Goal: Transaction & Acquisition: Book appointment/travel/reservation

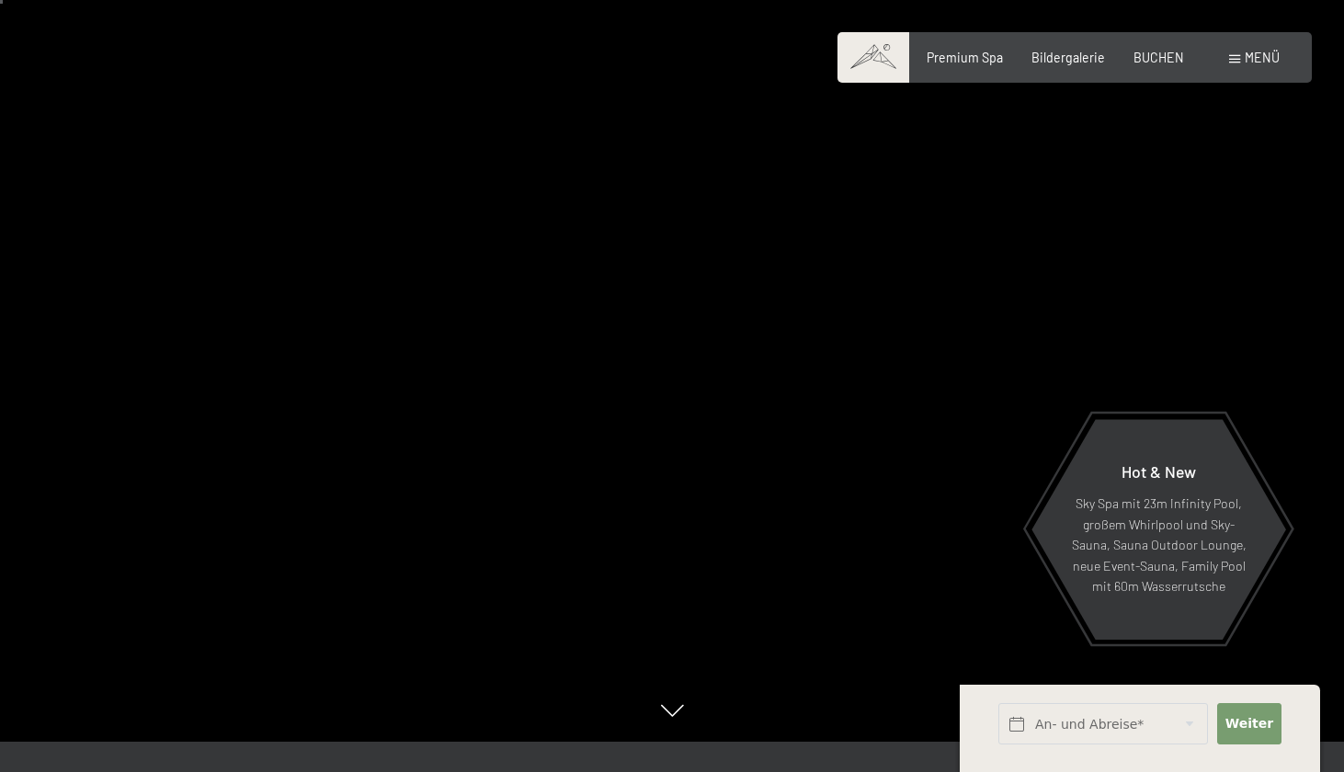
scroll to position [38, 0]
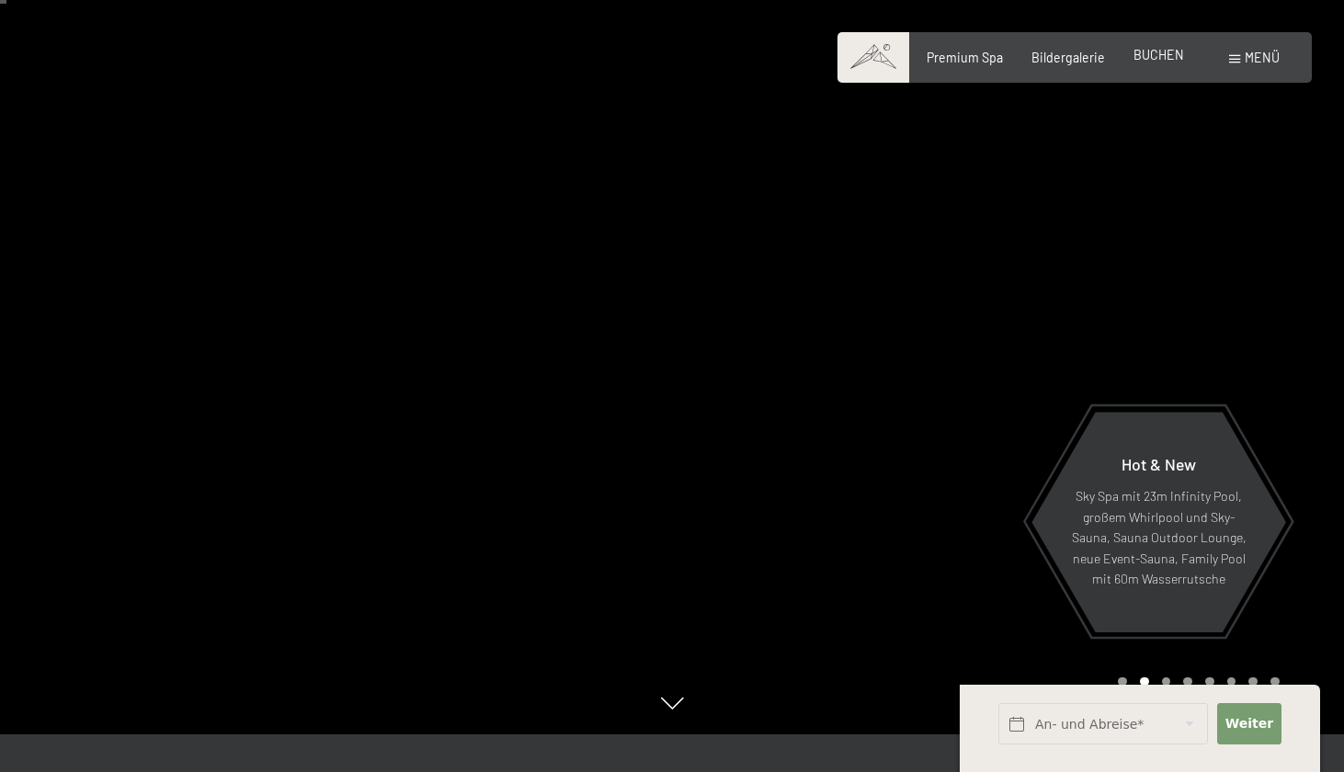
click at [1161, 63] on div "Premium Spa Bildergalerie BUCHEN" at bounding box center [1041, 58] width 343 height 18
click at [1150, 51] on span "BUCHEN" at bounding box center [1158, 55] width 51 height 16
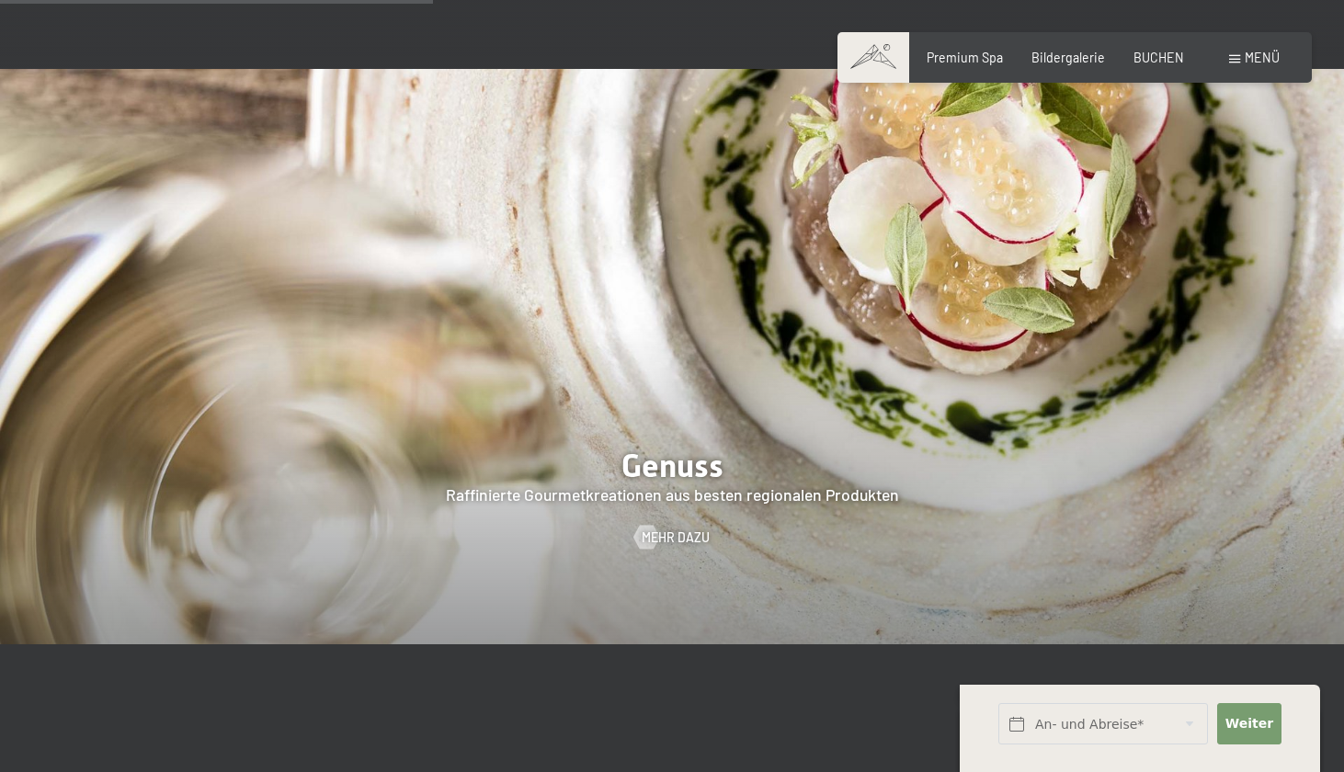
scroll to position [2722, 0]
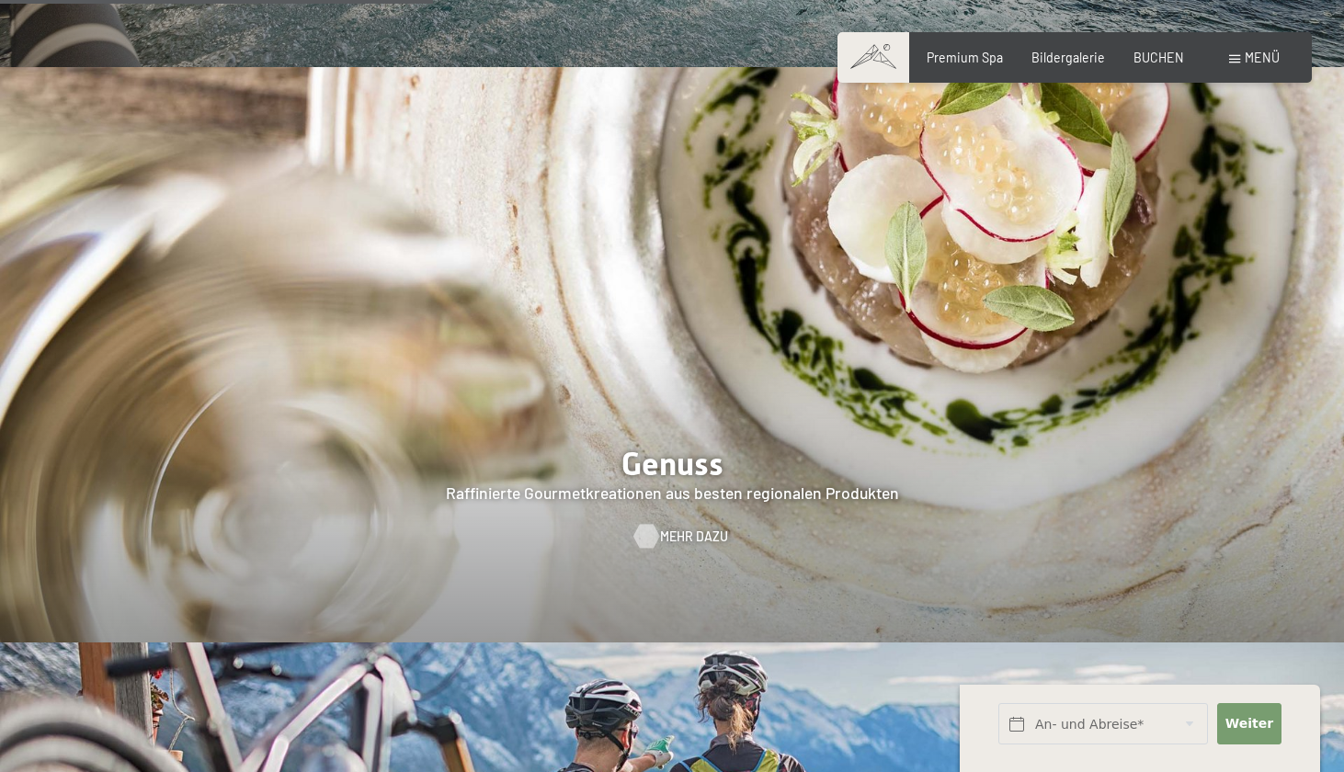
click at [680, 528] on span "Mehr dazu" at bounding box center [694, 537] width 68 height 18
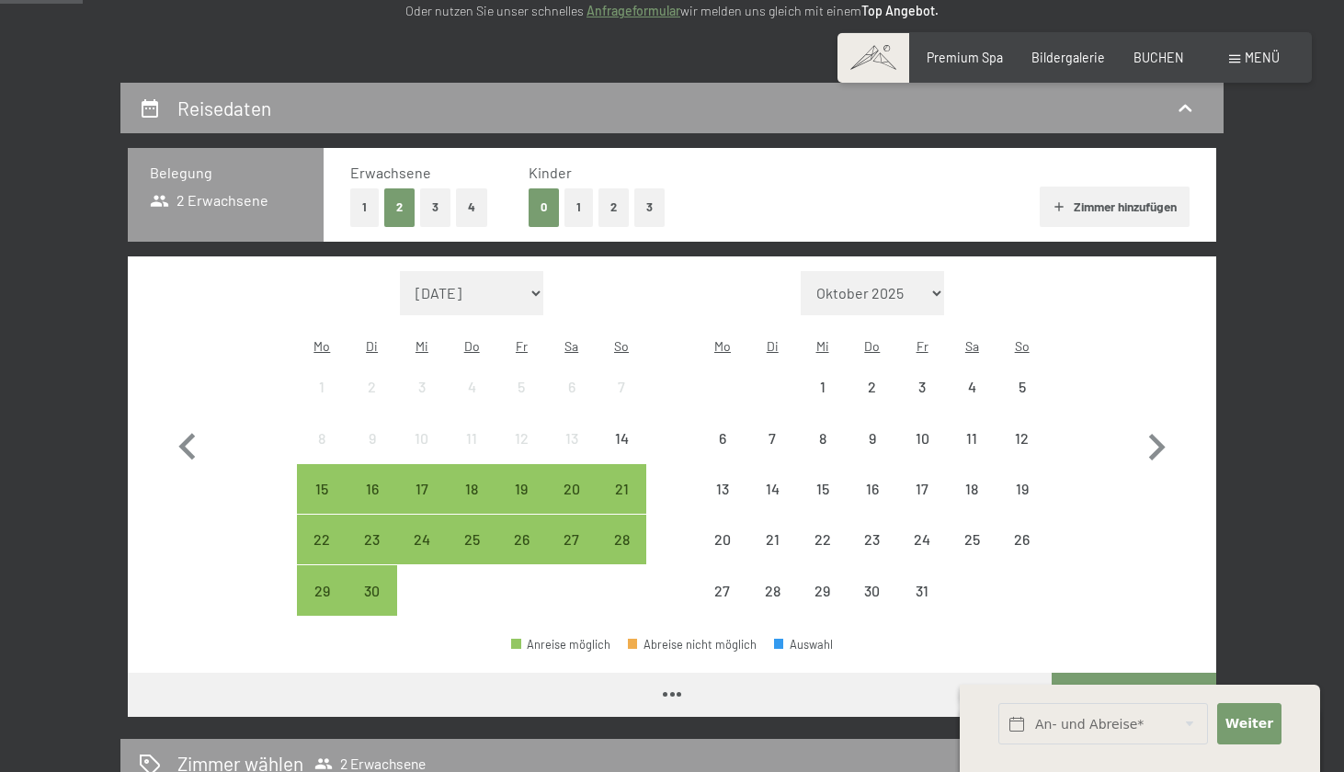
scroll to position [326, 0]
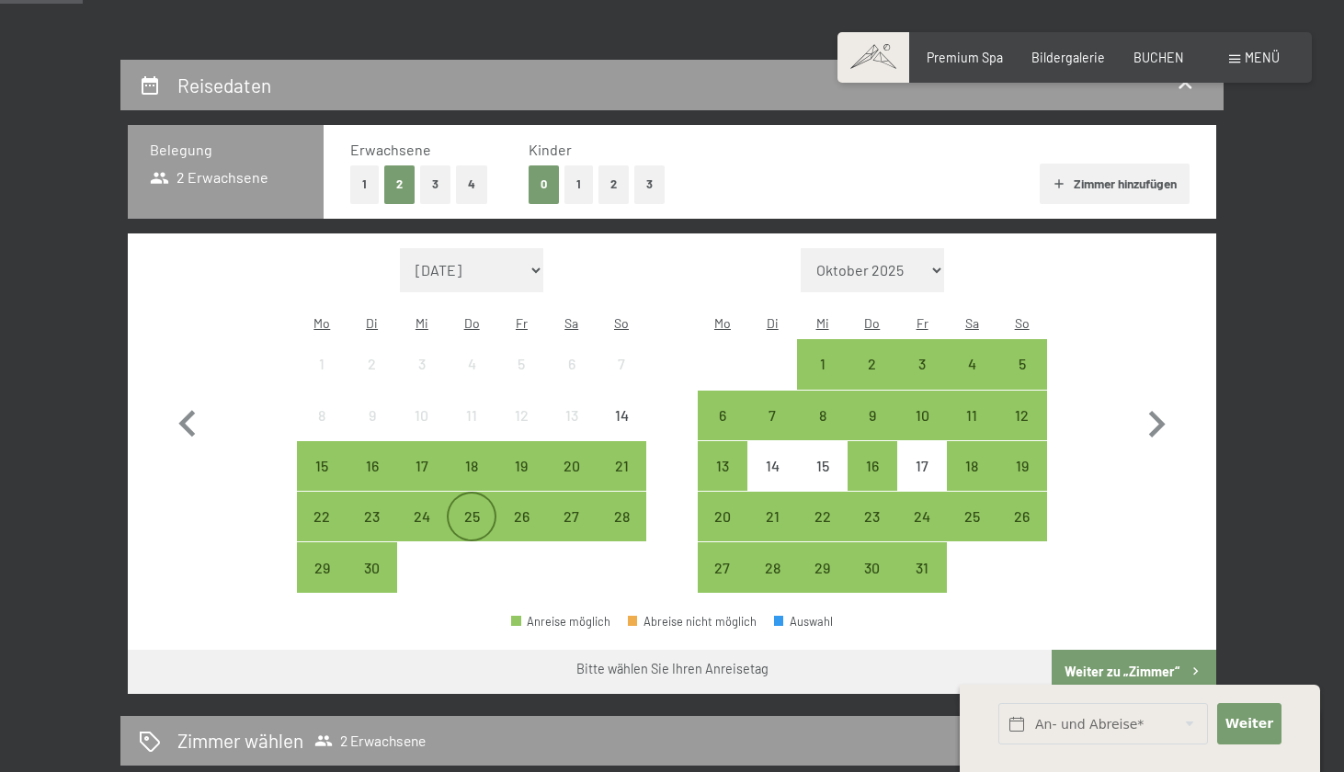
click at [475, 509] on div "25" at bounding box center [472, 532] width 46 height 46
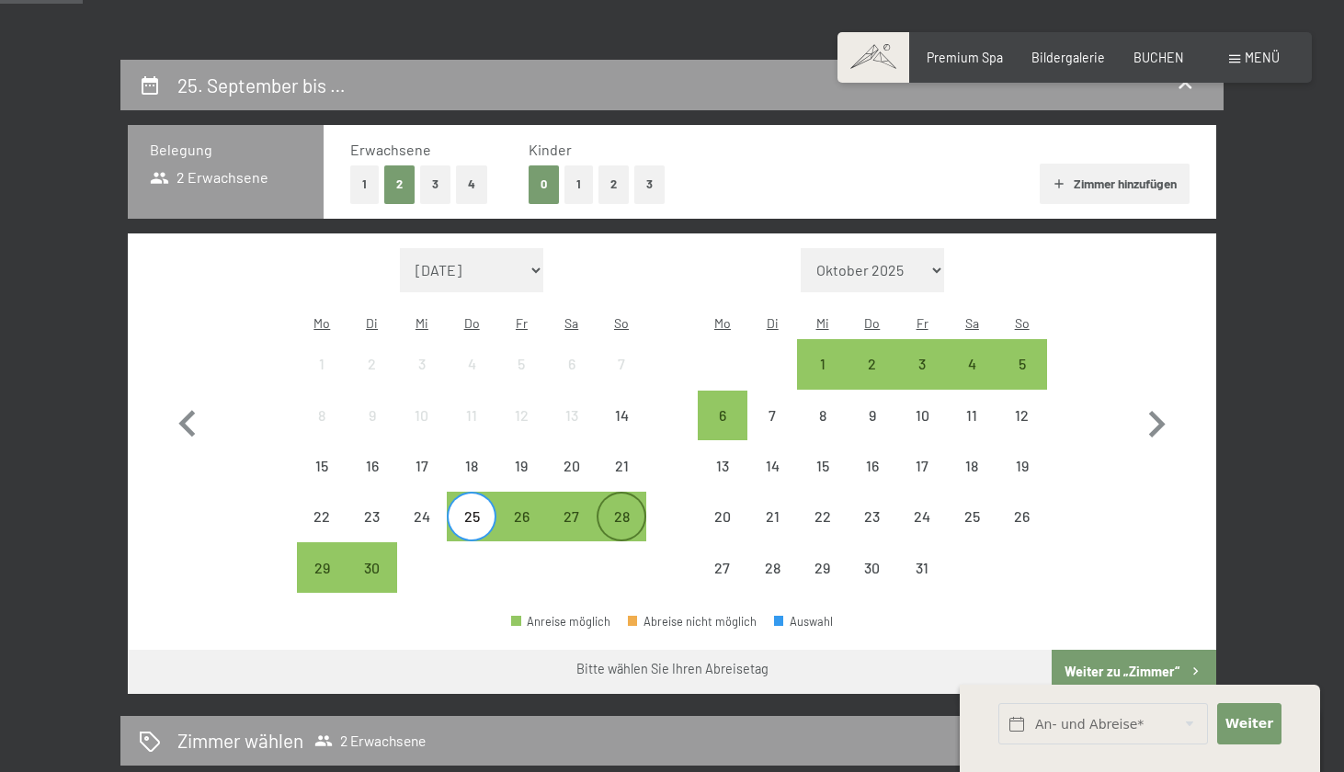
click at [632, 509] on div "28" at bounding box center [621, 532] width 46 height 46
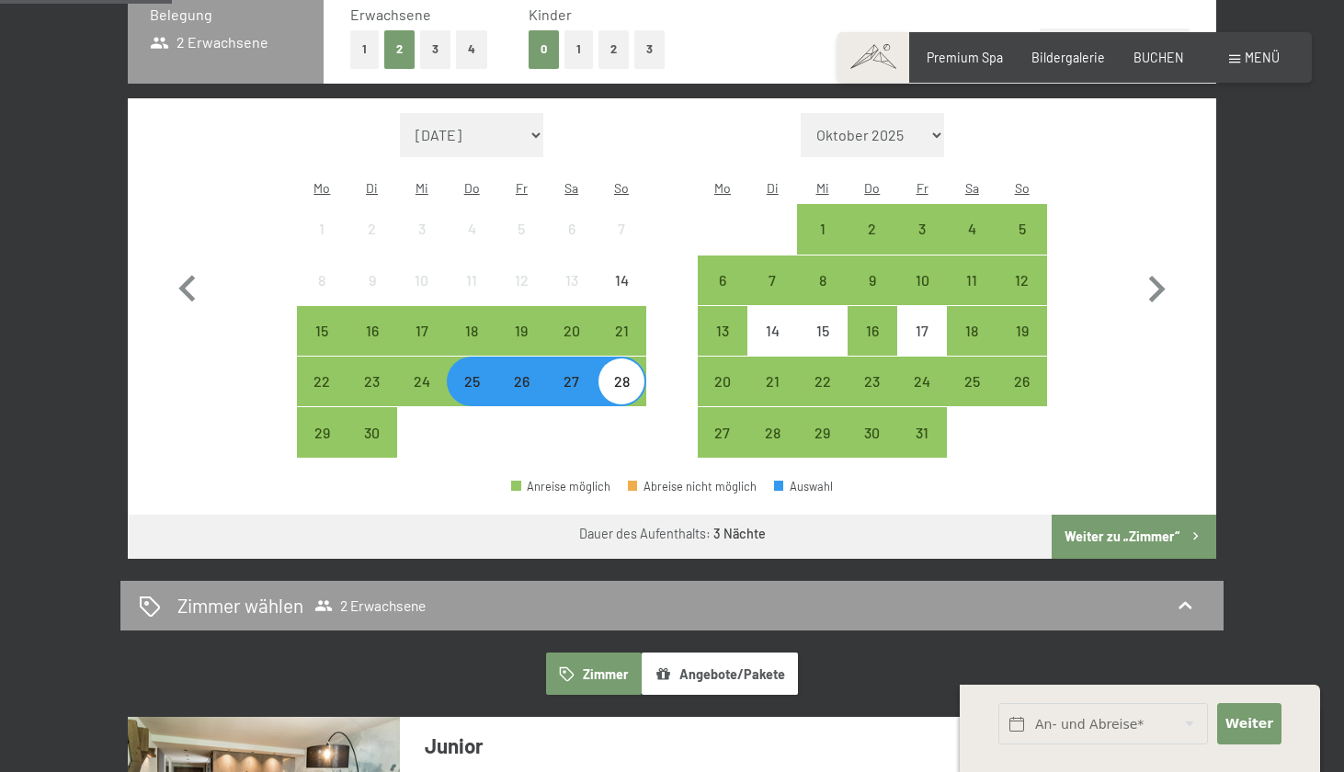
click at [1116, 515] on button "Weiter zu „Zimmer“" at bounding box center [1134, 537] width 165 height 44
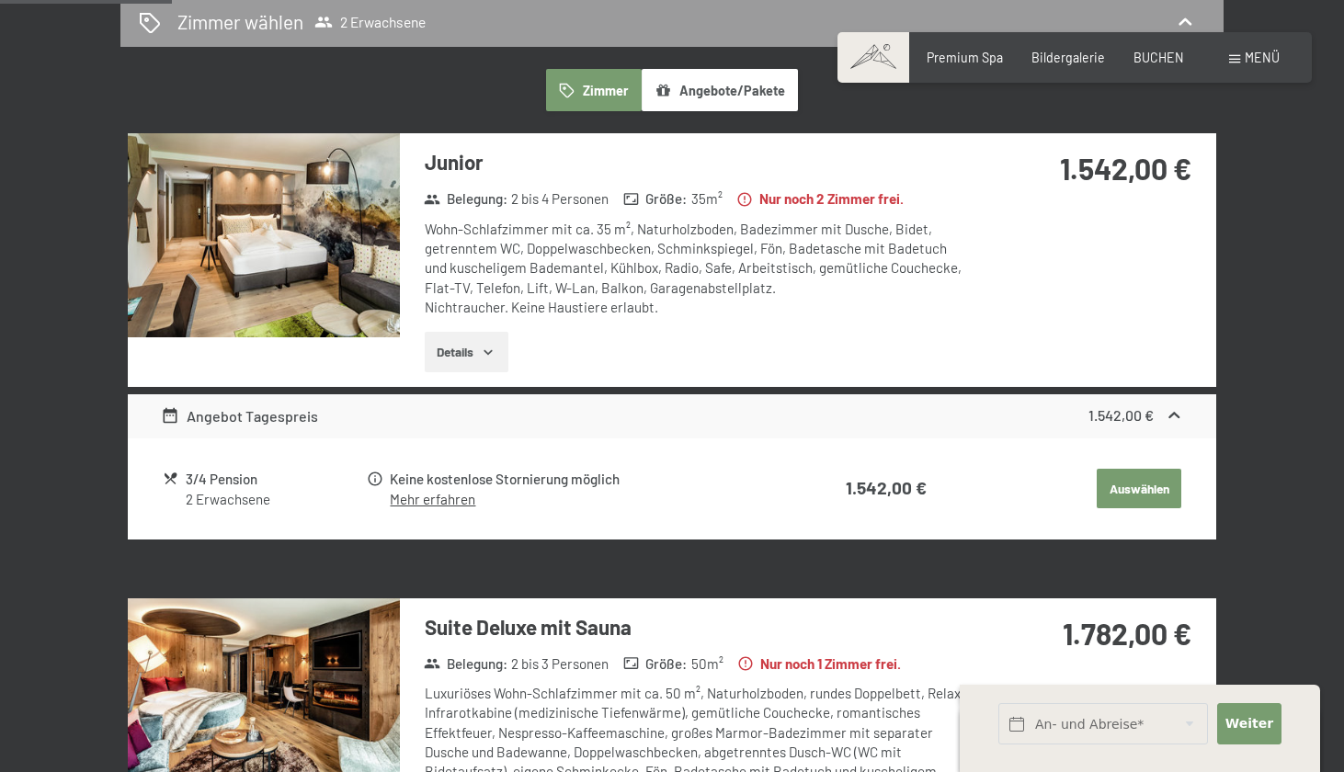
scroll to position [384, 0]
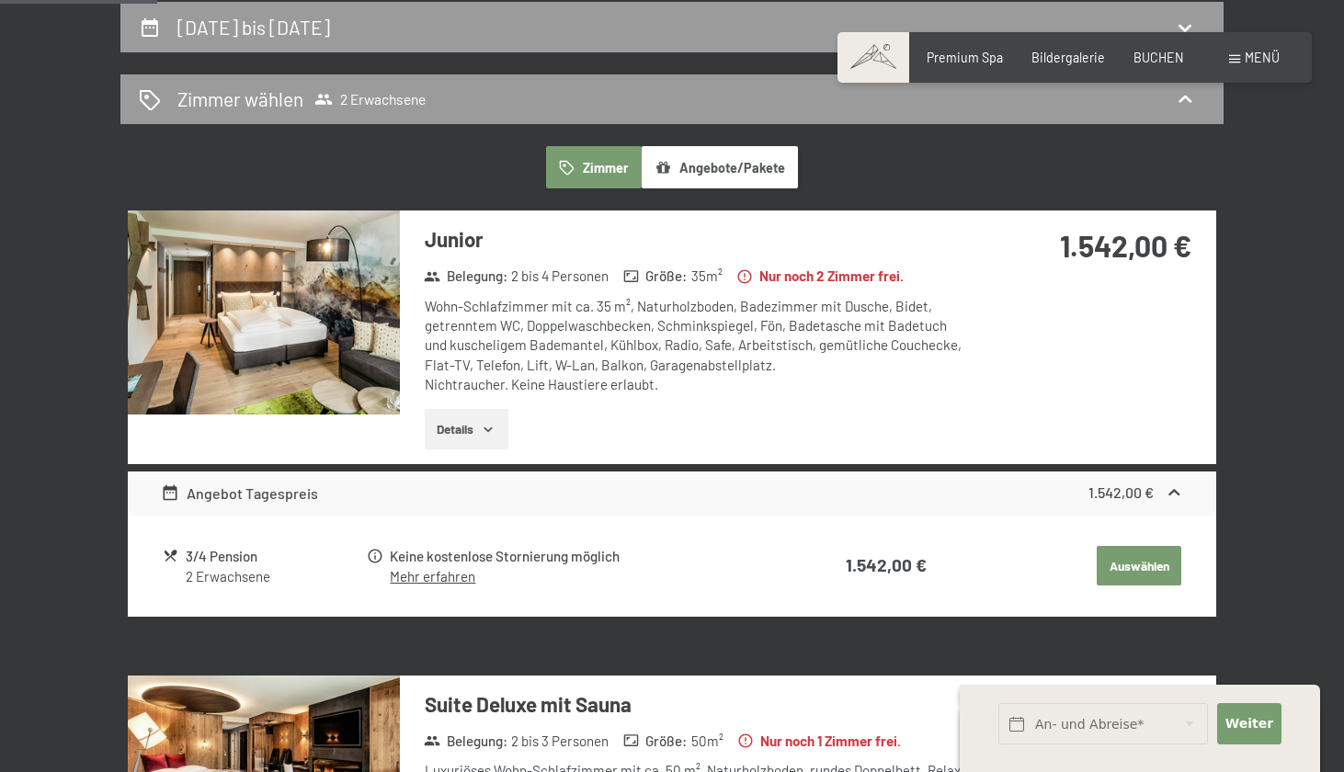
click at [202, 585] on table "3/4 Pension 2 Erwachsene Keine kostenlose Stornierung möglich Mehr erfahren 1.5…" at bounding box center [672, 566] width 1023 height 72
click at [370, 550] on icon at bounding box center [376, 557] width 14 height 14
click at [422, 568] on link "Mehr erfahren" at bounding box center [432, 576] width 85 height 17
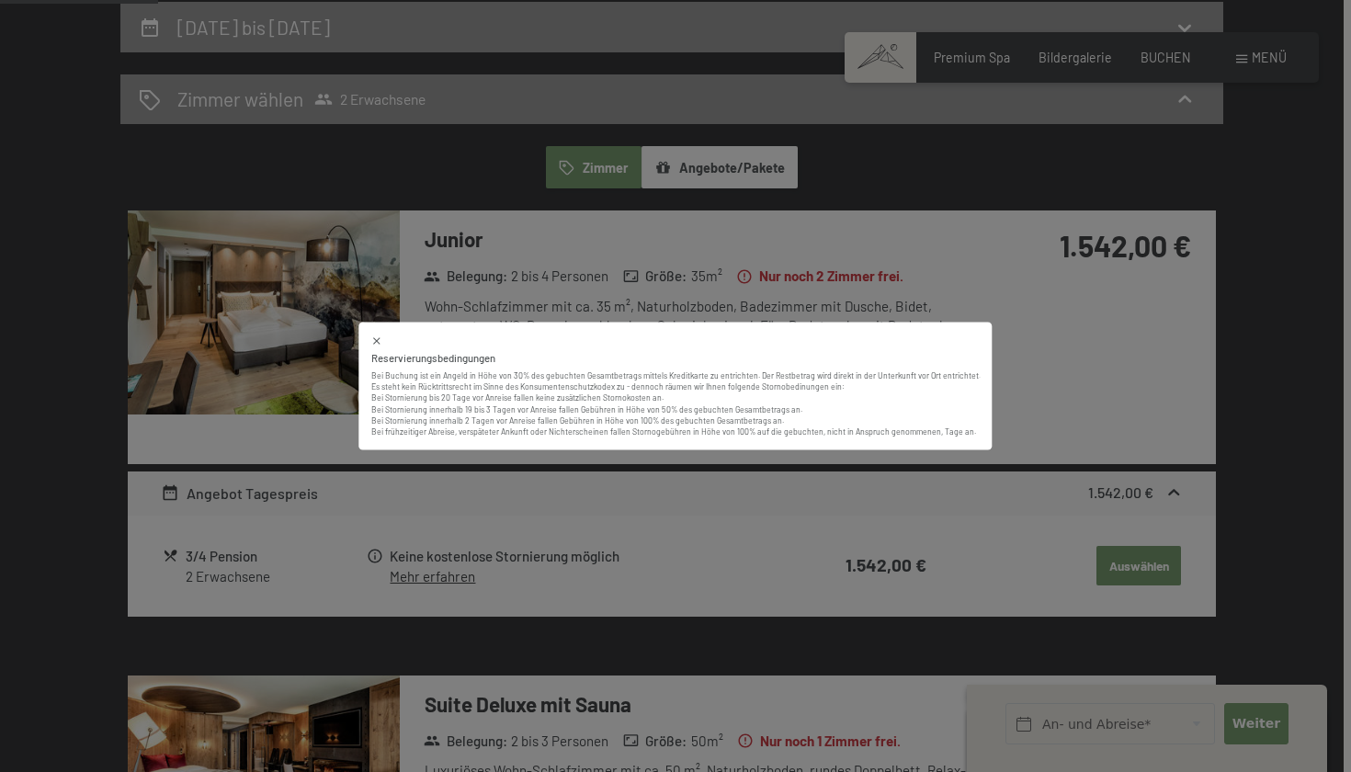
click at [514, 536] on div "Reservierungsbedingungen Bei Buchung ist ein Angeld in Höhe von 30% des gebucht…" at bounding box center [675, 386] width 1351 height 772
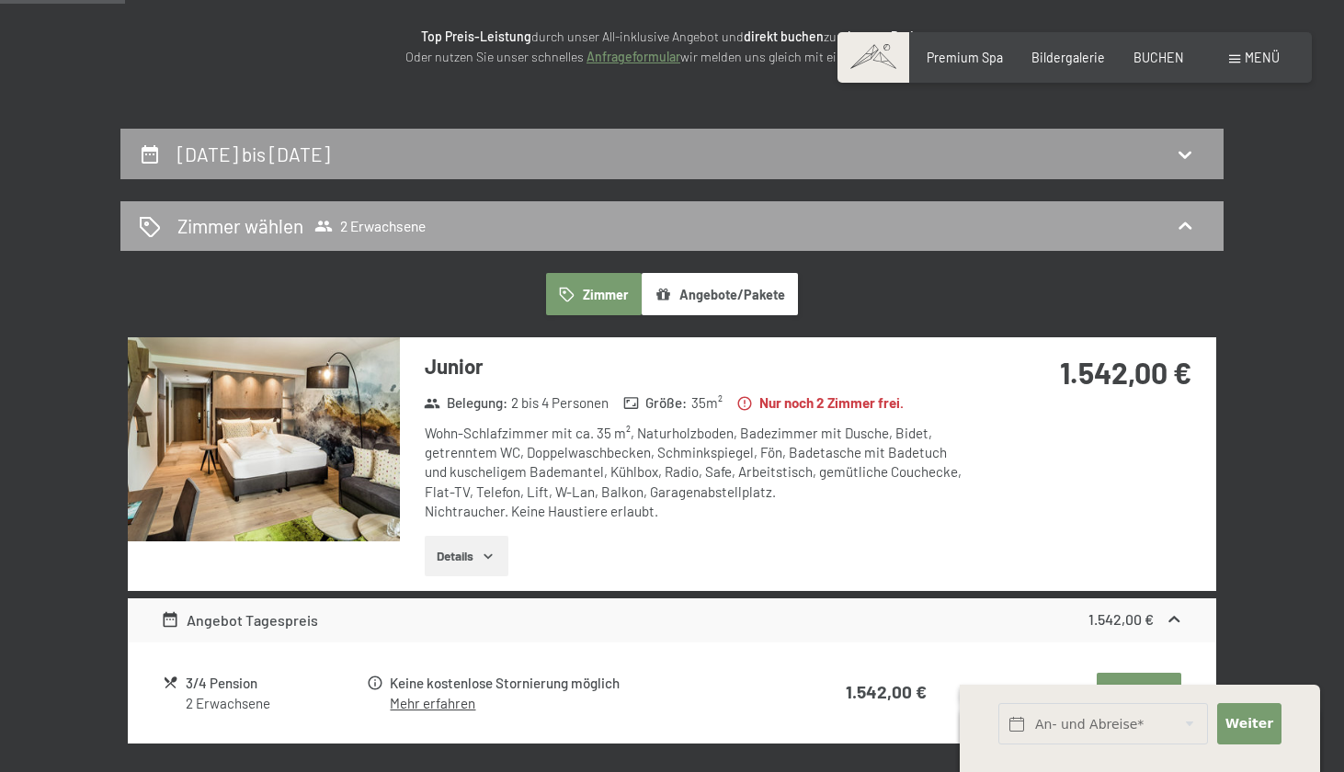
scroll to position [251, 0]
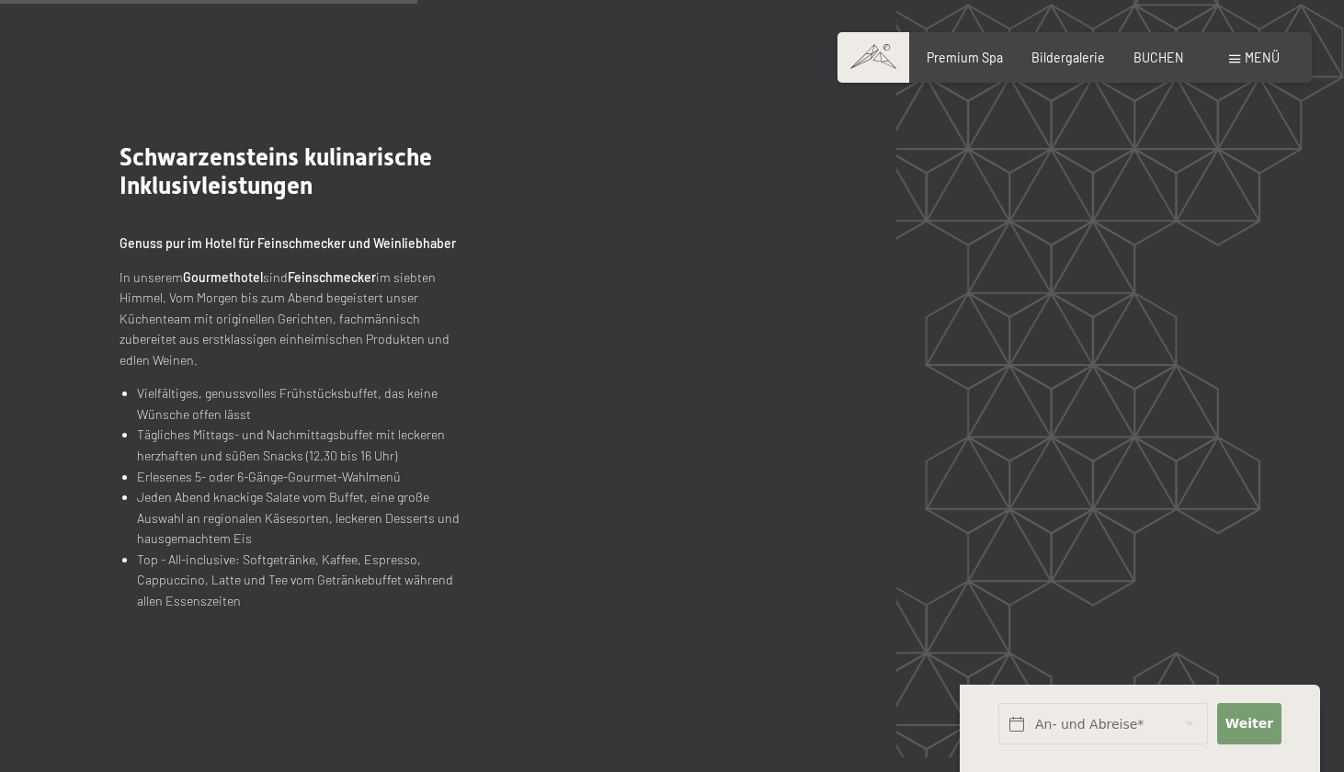
scroll to position [1844, 0]
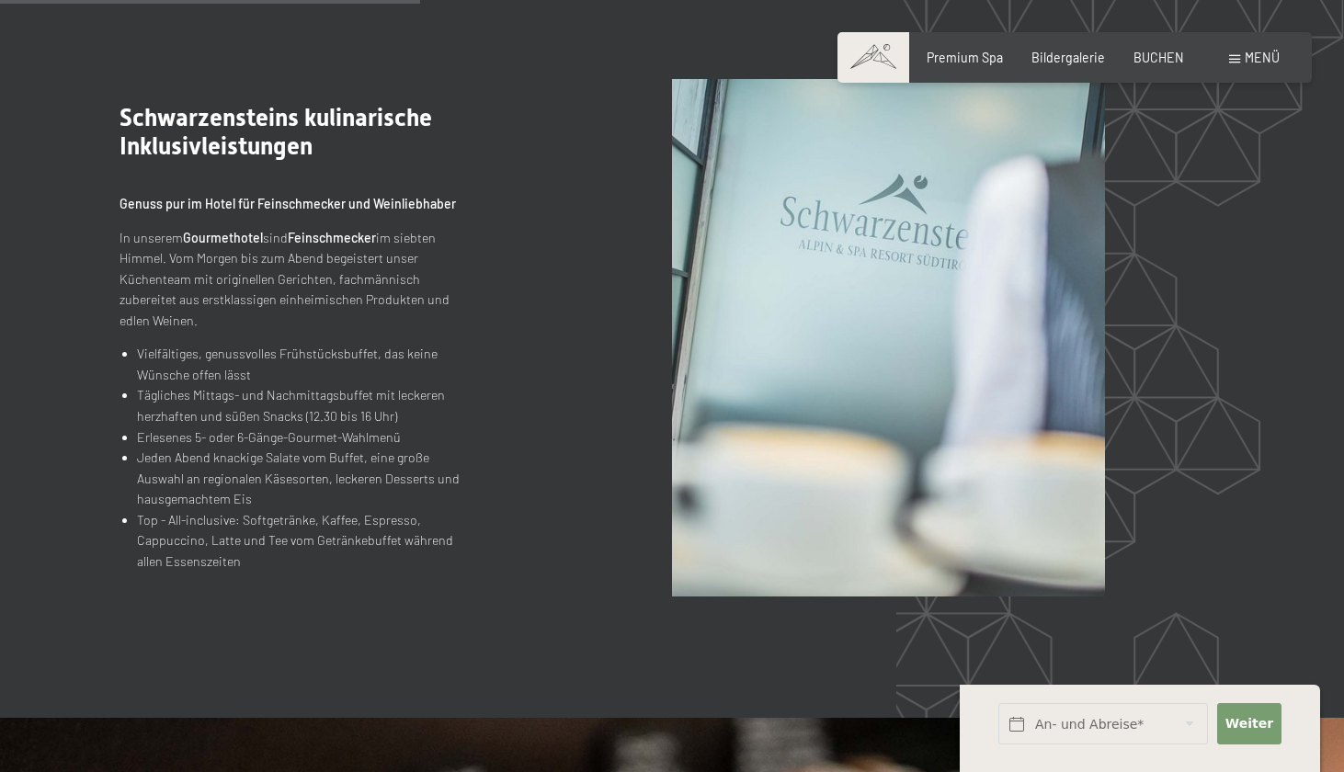
click at [277, 434] on li "Erlesenes 5- oder 6-Gänge-Gourmet-Wahlmenü" at bounding box center [298, 437] width 323 height 21
click at [244, 434] on li "Erlesenes 5- oder 6-Gänge-Gourmet-Wahlmenü" at bounding box center [298, 437] width 323 height 21
click at [277, 513] on li "Top - All-inclusive: Softgetränke, Kaffee, Espresso, Cappuccino, Latte und Tee …" at bounding box center [298, 541] width 323 height 63
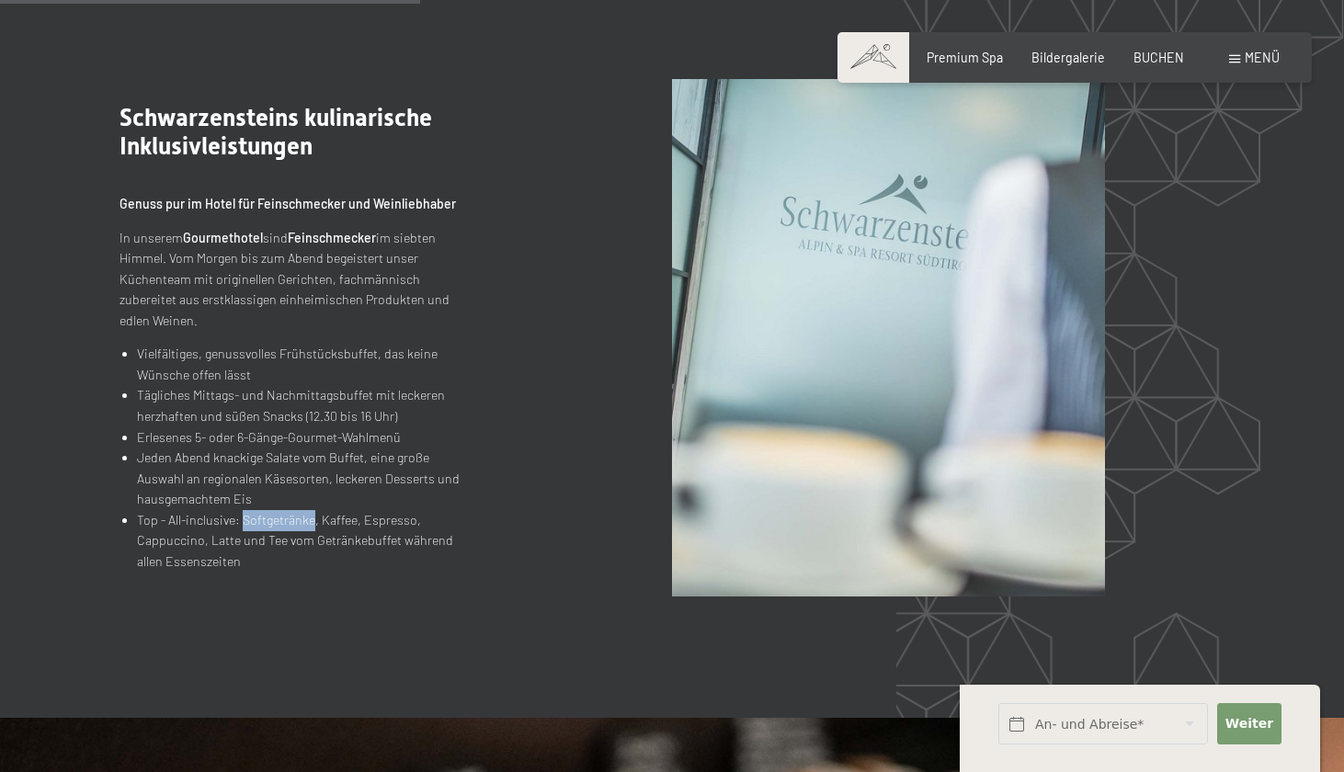
click at [277, 513] on li "Top - All-inclusive: Softgetränke, Kaffee, Espresso, Cappuccino, Latte und Tee …" at bounding box center [298, 541] width 323 height 63
click at [271, 541] on li "Top - All-inclusive: Softgetränke, Kaffee, Espresso, Cappuccino, Latte und Tee …" at bounding box center [298, 541] width 323 height 63
click at [271, 546] on li "Top - All-inclusive: Softgetränke, Kaffee, Espresso, Cappuccino, Latte und Tee …" at bounding box center [298, 541] width 323 height 63
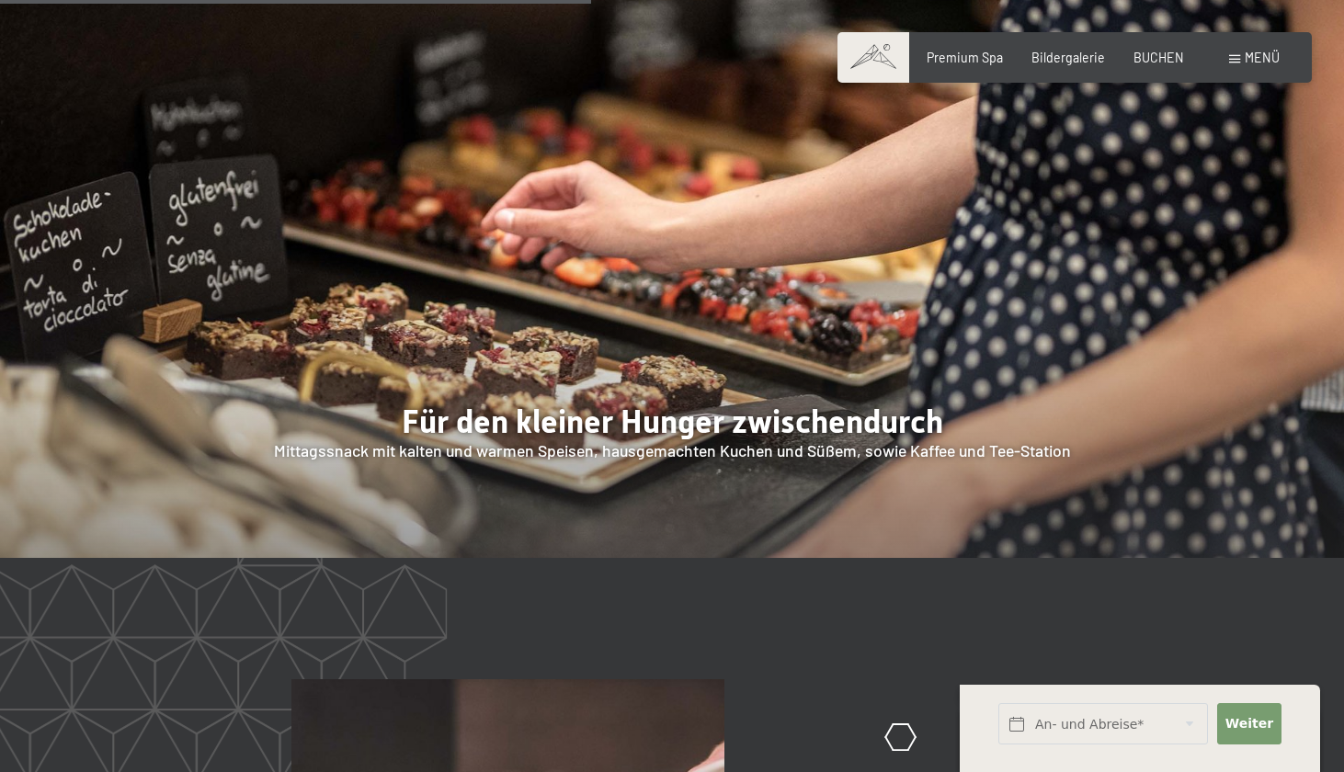
scroll to position [2595, 0]
